Goal: Information Seeking & Learning: Learn about a topic

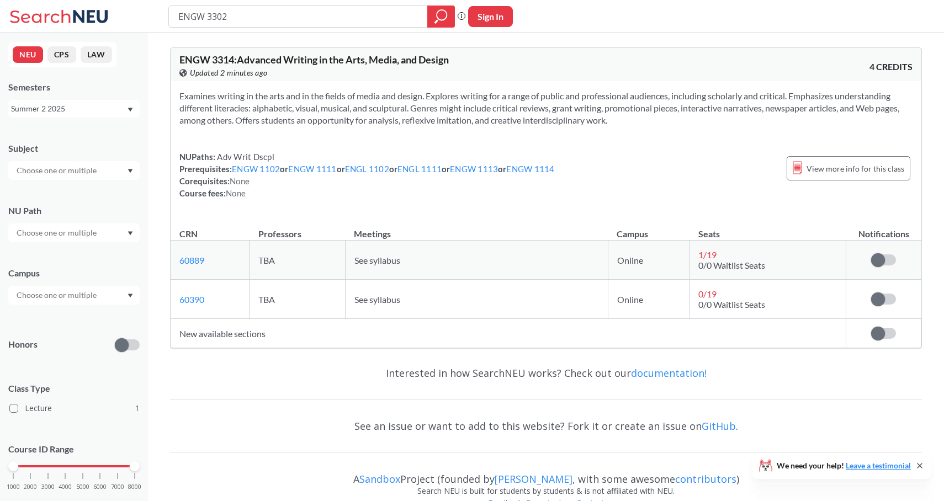
type input "ENGW 3302"
click at [95, 104] on div "Summer 2 2025" at bounding box center [68, 109] width 115 height 12
click at [82, 137] on div "Fall 2025" at bounding box center [76, 133] width 125 height 12
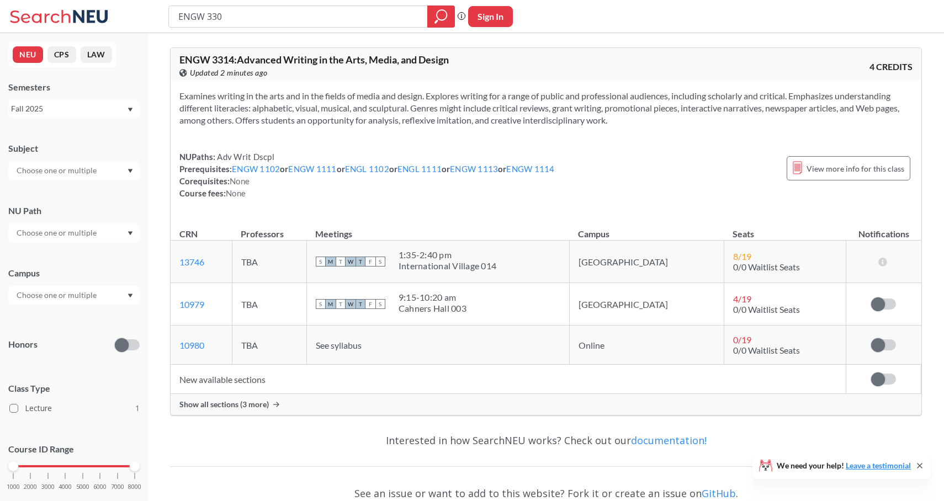
type input "ENGW 3304"
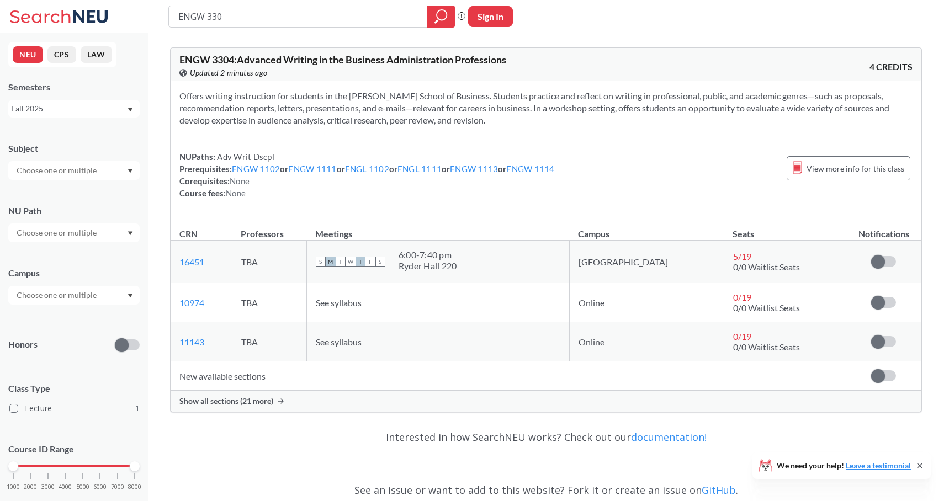
type input "ENGW 3302"
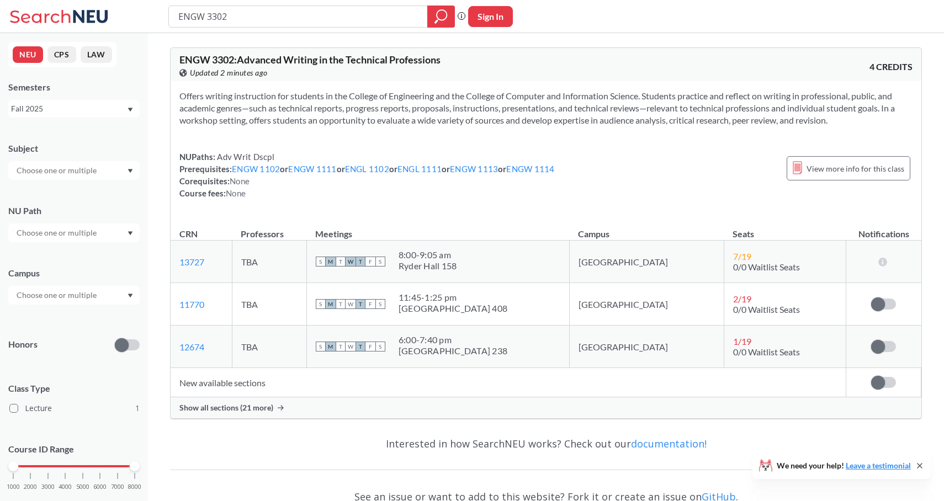
click at [265, 409] on span "Show all sections (21 more)" at bounding box center [226, 408] width 94 height 10
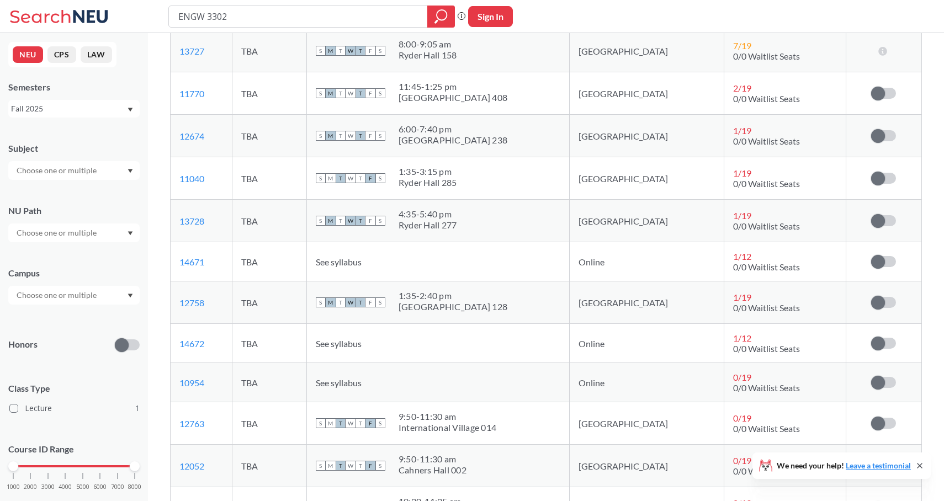
scroll to position [212, 0]
